Goal: Navigation & Orientation: Find specific page/section

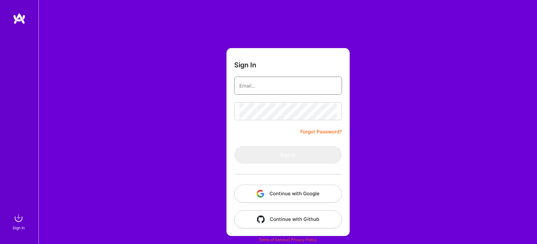
type input "[PERSON_NAME][EMAIL_ADDRESS][DOMAIN_NAME]"
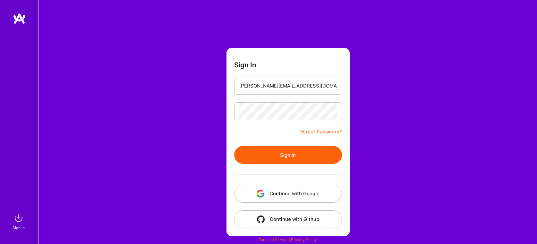
click at [411, 105] on div "Sign In [PERSON_NAME][EMAIL_ADDRESS][DOMAIN_NAME] Forgot Password? Sign In Cont…" at bounding box center [287, 122] width 498 height 244
click at [316, 155] on button "Sign In" at bounding box center [288, 155] width 108 height 18
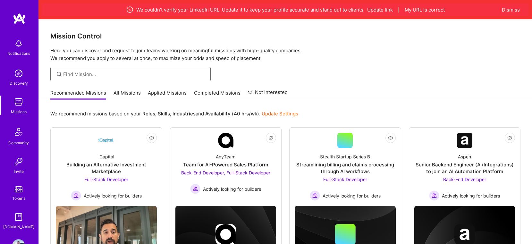
click at [86, 72] on input at bounding box center [134, 74] width 143 height 7
type input "elixir"
